Goal: Task Accomplishment & Management: Use online tool/utility

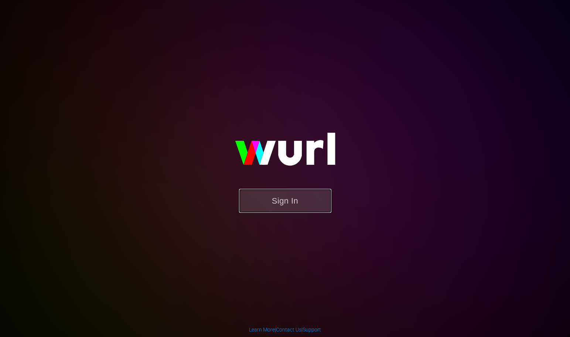
click at [298, 196] on button "Sign In" at bounding box center [285, 201] width 92 height 24
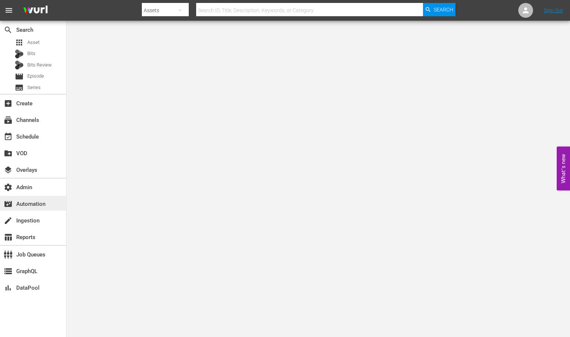
click at [41, 203] on div "movie_filter Automation" at bounding box center [20, 203] width 41 height 7
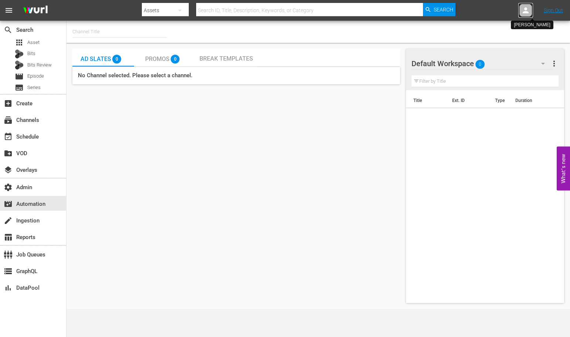
click at [524, 13] on icon at bounding box center [526, 10] width 9 height 9
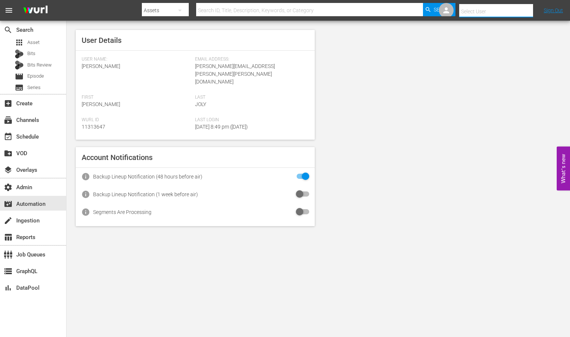
click at [474, 11] on input "text" at bounding box center [506, 12] width 95 height 18
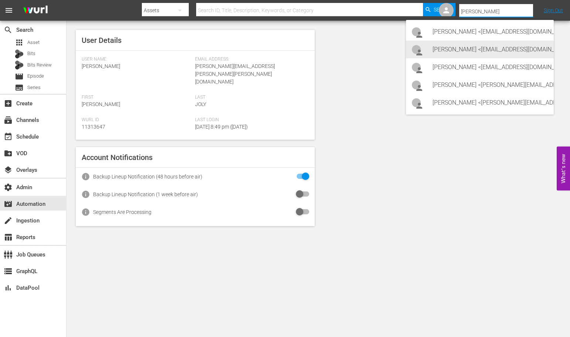
click at [465, 46] on div "[PERSON_NAME] <[EMAIL_ADDRESS][DOMAIN_NAME]>" at bounding box center [490, 50] width 115 height 18
type input "[PERSON_NAME] (11313742)"
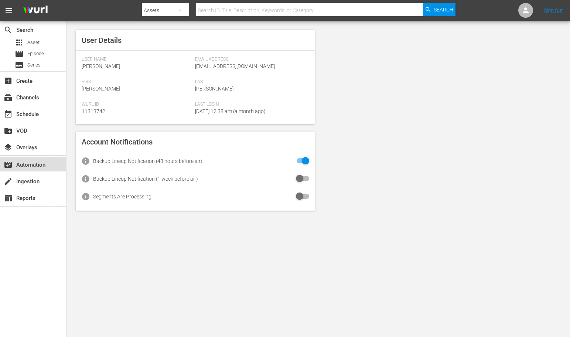
click at [36, 164] on div "movie_filter Automation" at bounding box center [20, 163] width 41 height 7
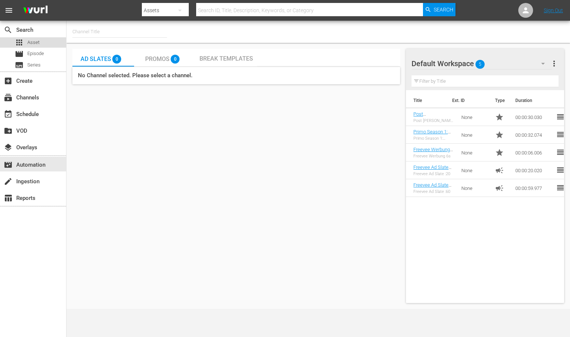
click at [38, 41] on span "Asset" at bounding box center [33, 42] width 12 height 7
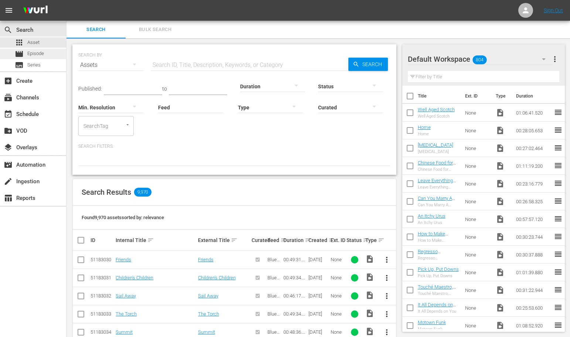
click at [39, 56] on span "Episode" at bounding box center [35, 53] width 17 height 7
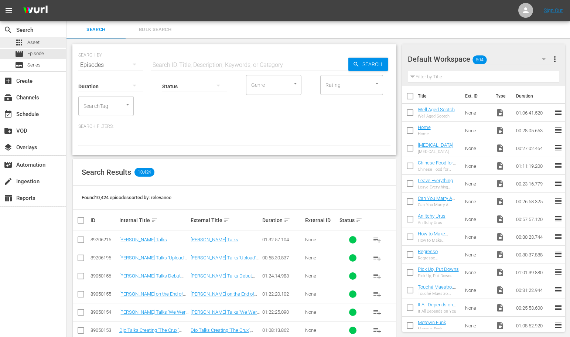
click at [50, 42] on div "apps Asset" at bounding box center [33, 42] width 66 height 10
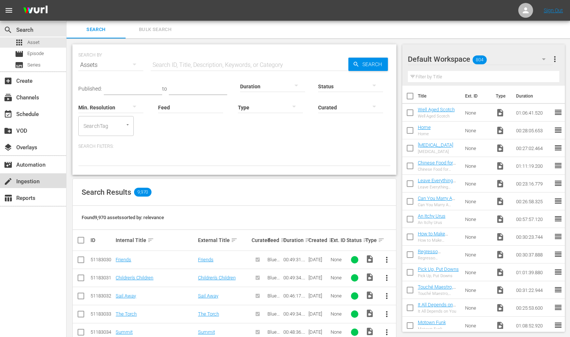
click at [39, 182] on div "create Ingestion" at bounding box center [20, 180] width 41 height 7
